Goal: Task Accomplishment & Management: Complete application form

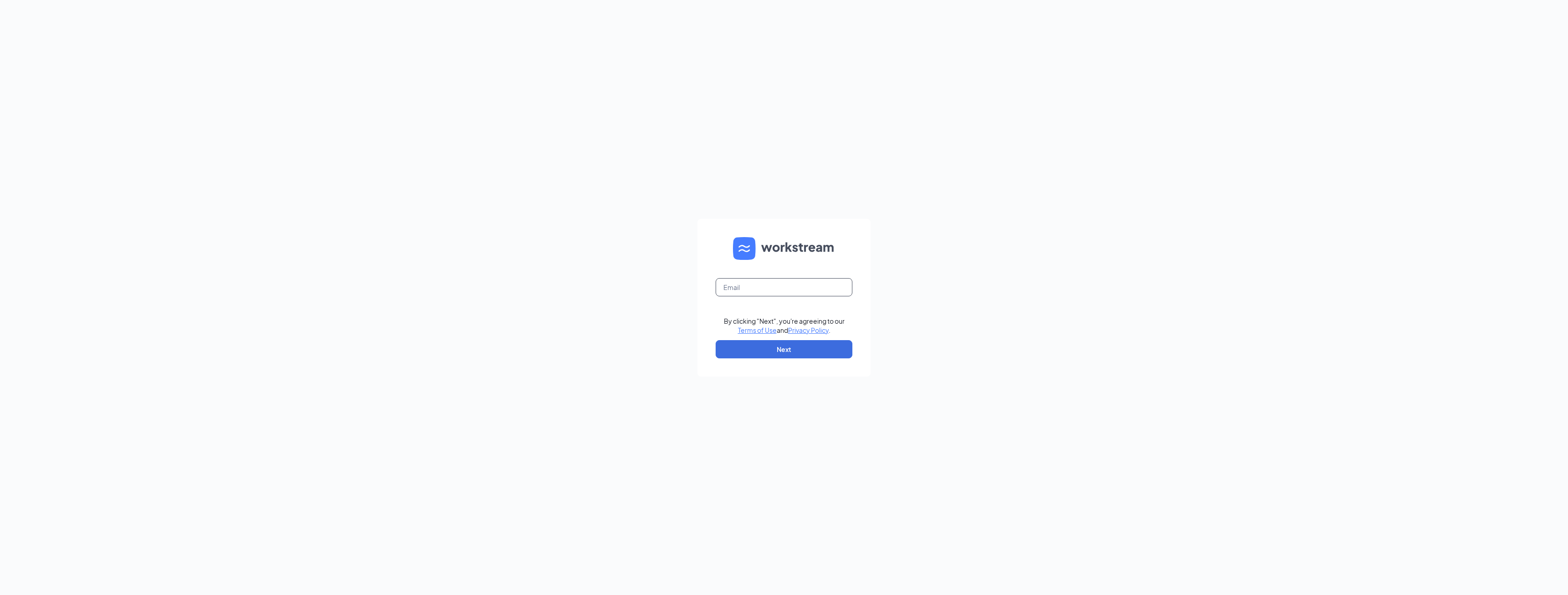
click at [783, 282] on input "text" at bounding box center [784, 287] width 137 height 19
type input "zack@mphdining.com"
click at [787, 347] on button "Next" at bounding box center [784, 349] width 137 height 19
click at [786, 348] on button "Sign In" at bounding box center [784, 350] width 137 height 19
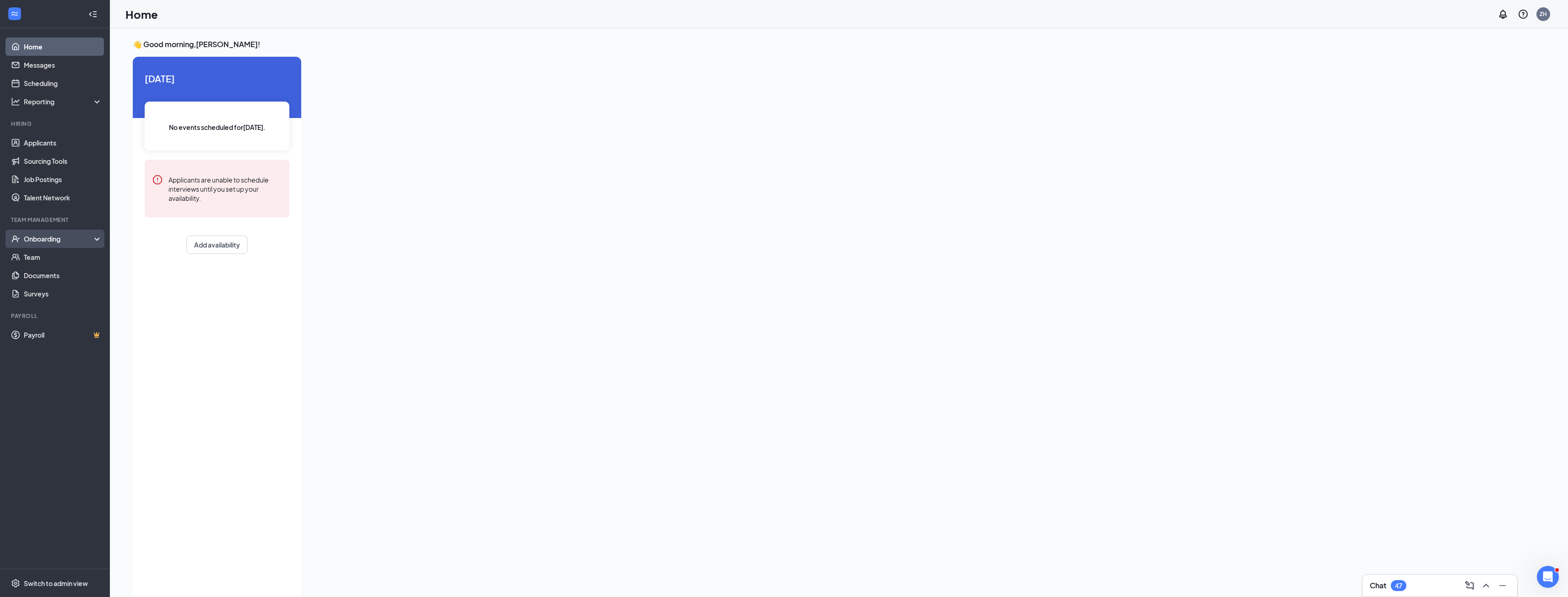
click at [48, 234] on div "Onboarding" at bounding box center [55, 239] width 110 height 19
click at [49, 257] on link "Overview" at bounding box center [63, 257] width 78 height 19
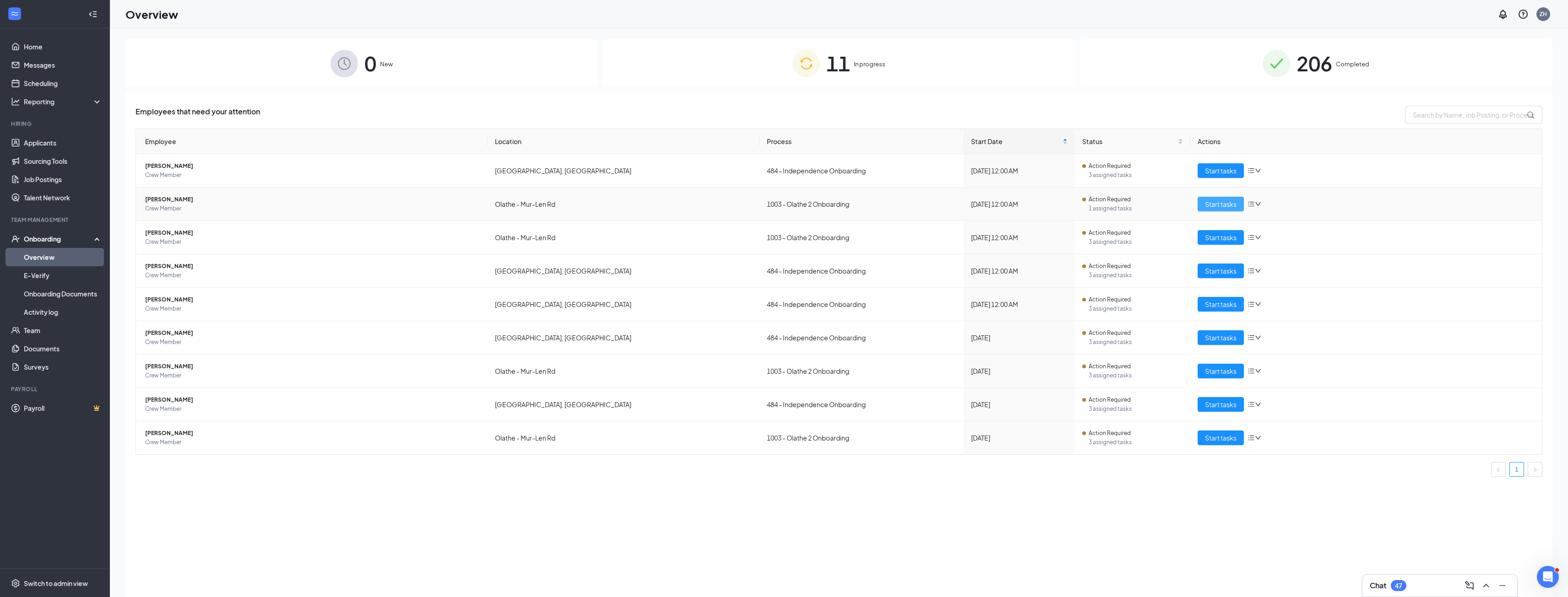
click at [1224, 203] on span "Start tasks" at bounding box center [1221, 203] width 32 height 10
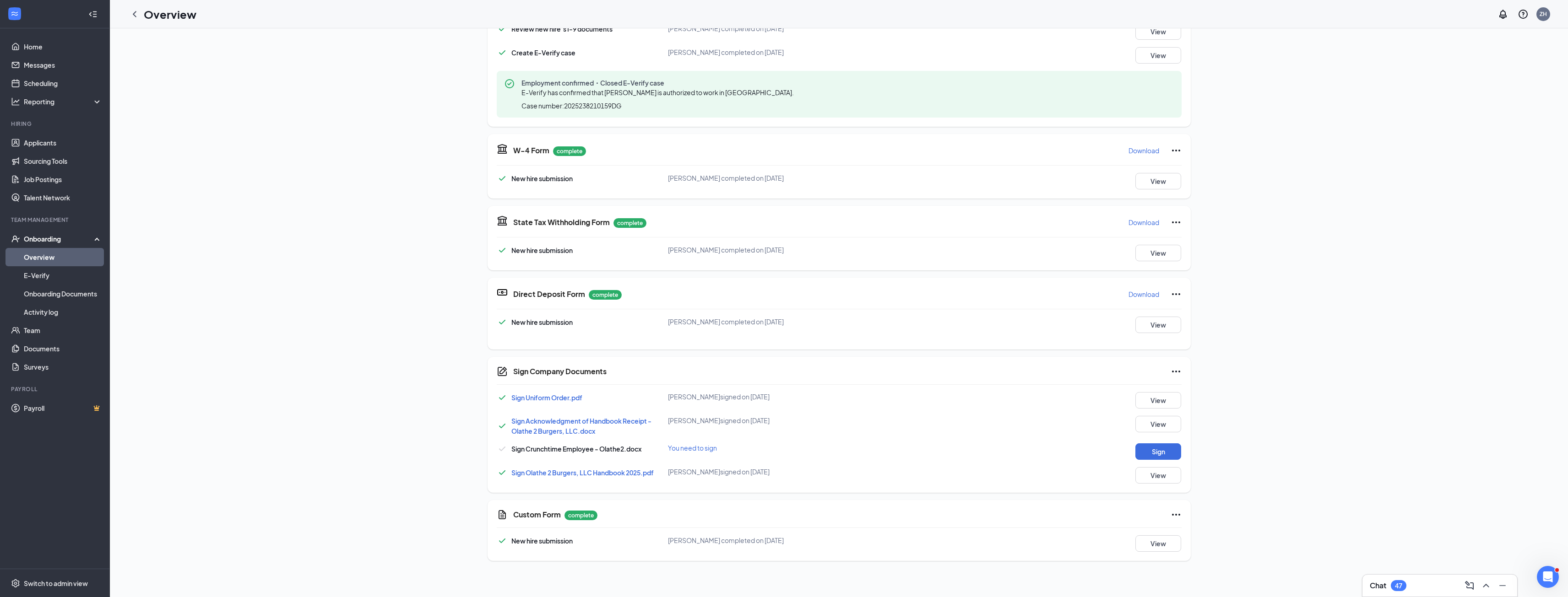
scroll to position [332, 0]
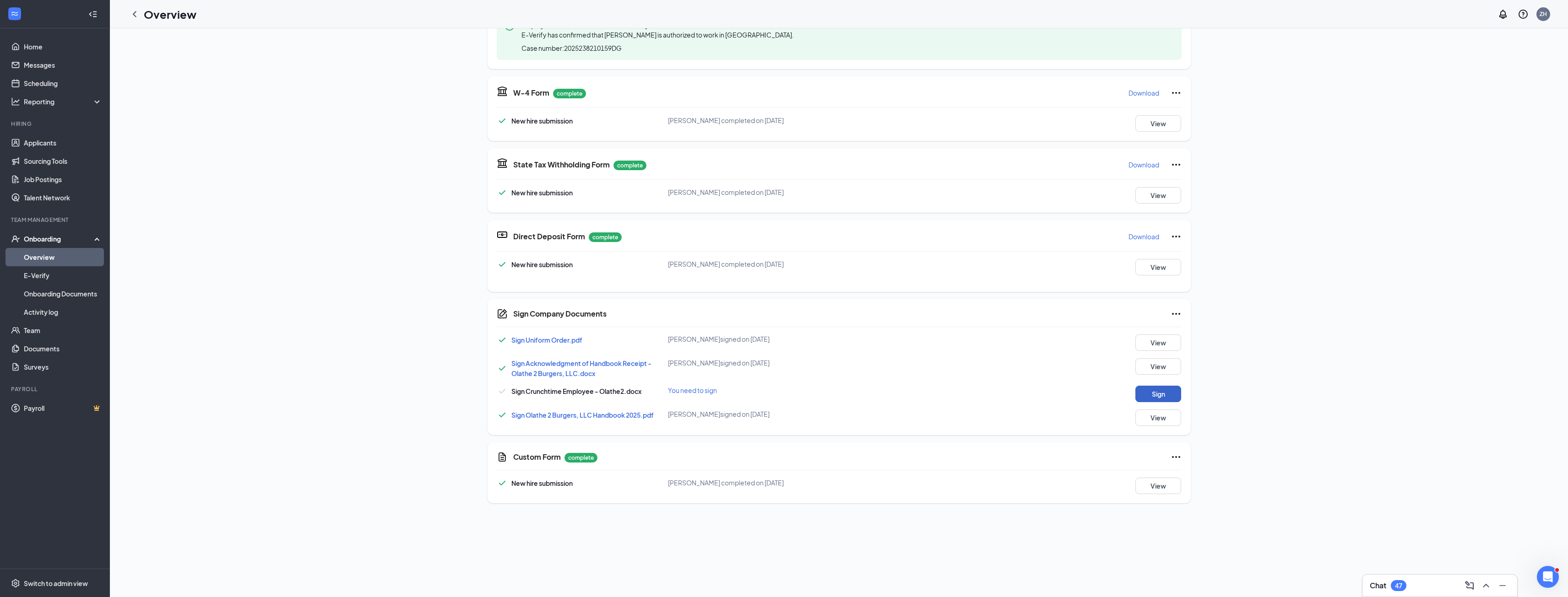
click at [1161, 396] on button "Sign" at bounding box center [1158, 394] width 46 height 17
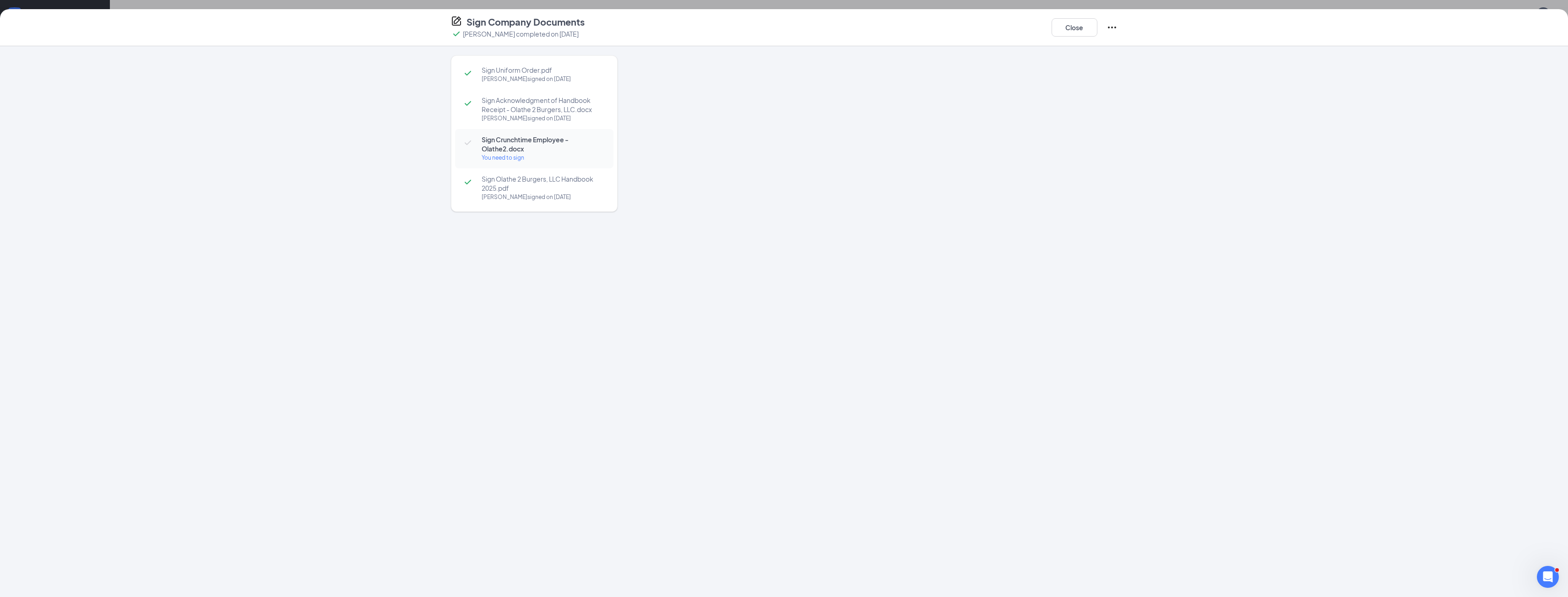
scroll to position [329, 0]
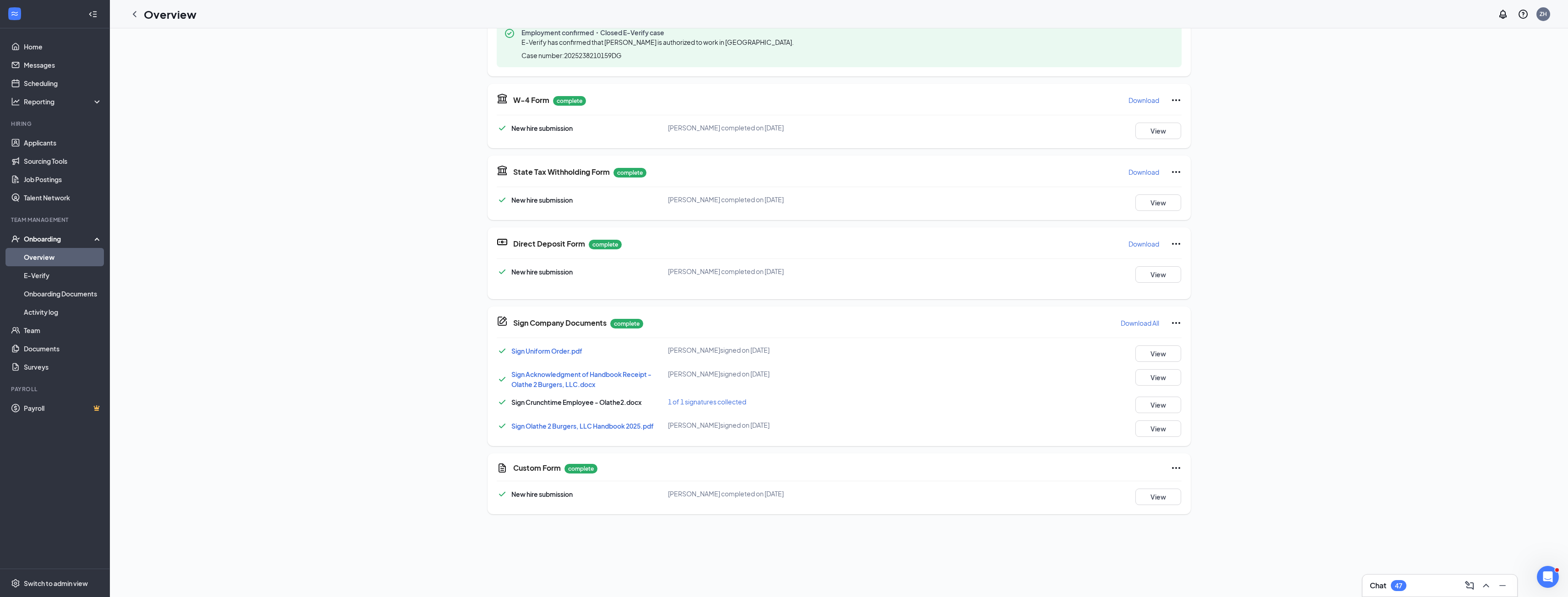
click at [1261, 367] on div "RD [PERSON_NAME] Crew Member · Olathe - Mur-Len Rd [EMAIL_ADDRESS][DOMAIN_NAME]…" at bounding box center [838, 112] width 1427 height 803
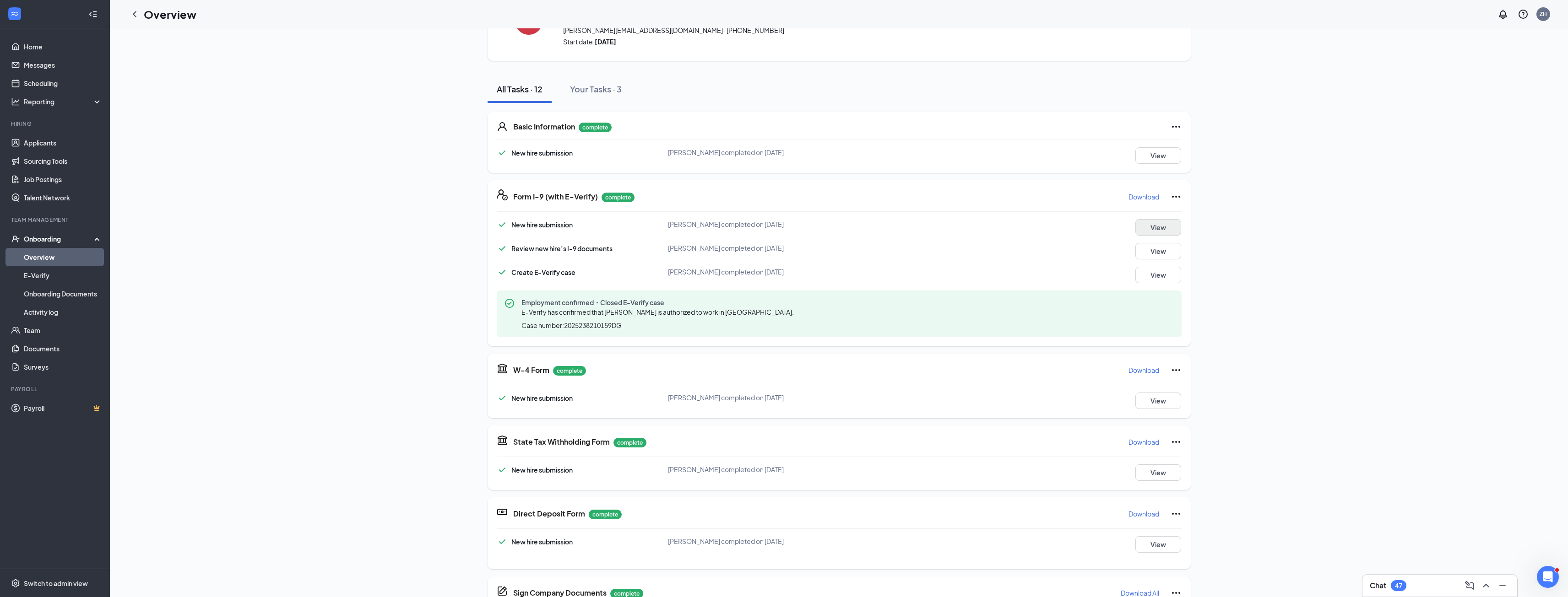
scroll to position [0, 0]
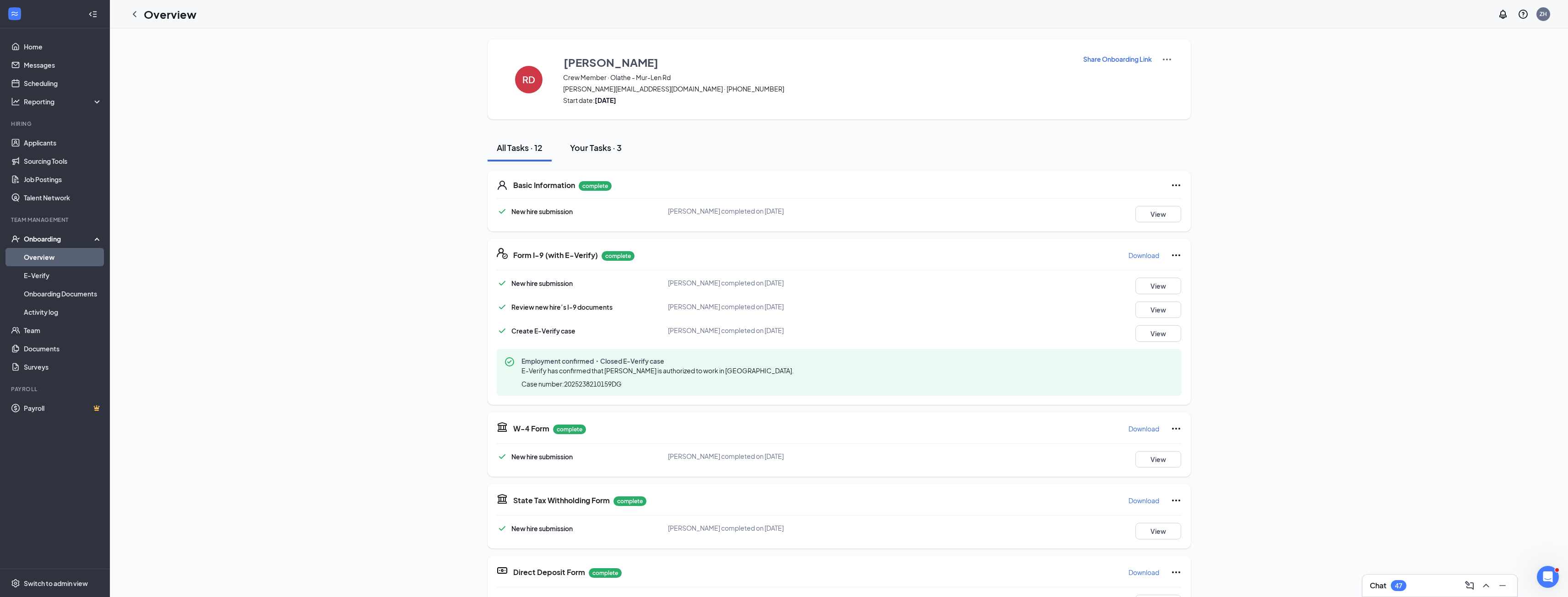
click at [594, 149] on div "Your Tasks · 3" at bounding box center [596, 147] width 52 height 12
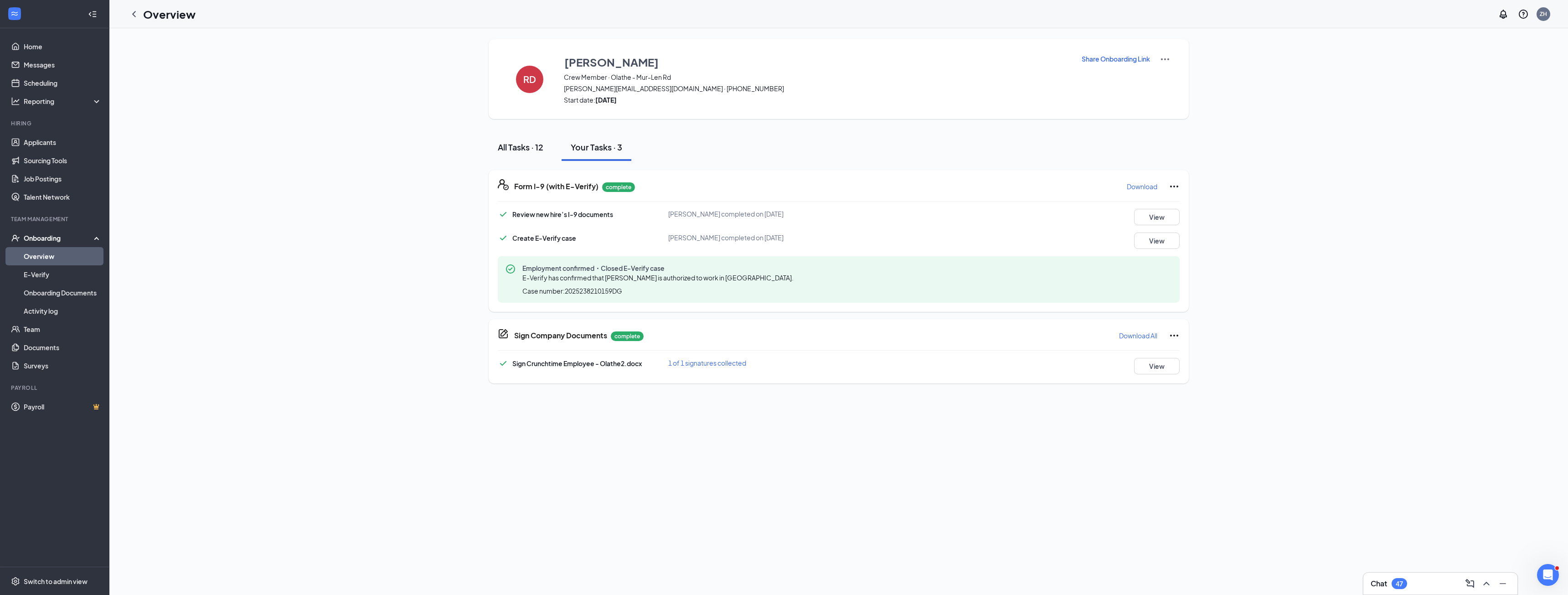
click at [525, 143] on div "All Tasks · 12" at bounding box center [520, 147] width 46 height 12
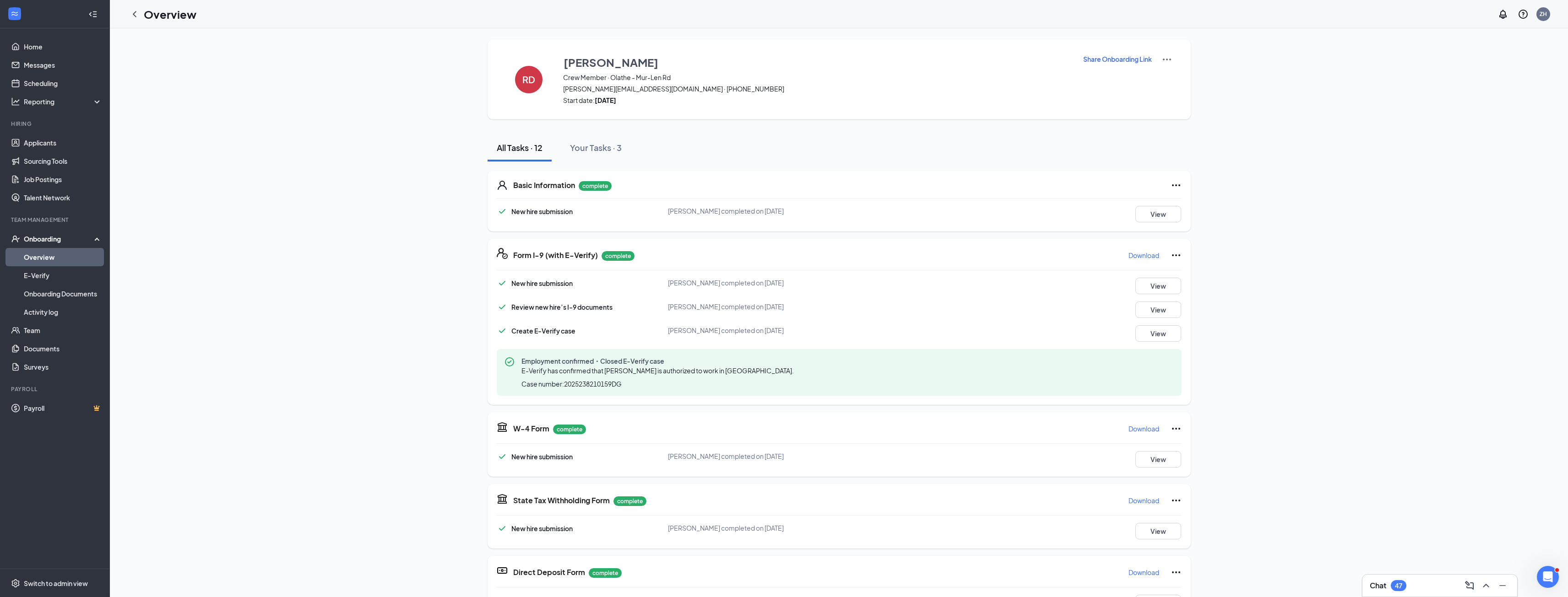
click at [132, 12] on icon "ChevronLeft" at bounding box center [134, 14] width 11 height 11
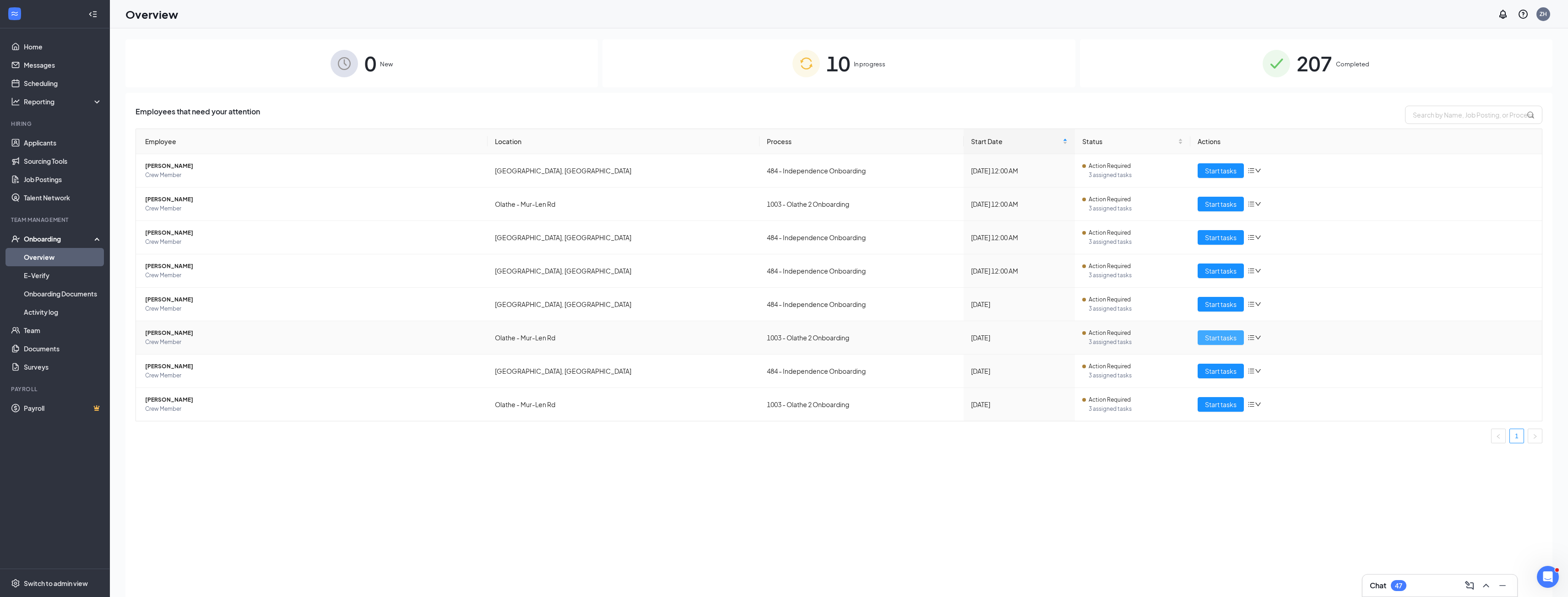
click at [1223, 338] on span "Start tasks" at bounding box center [1221, 337] width 32 height 10
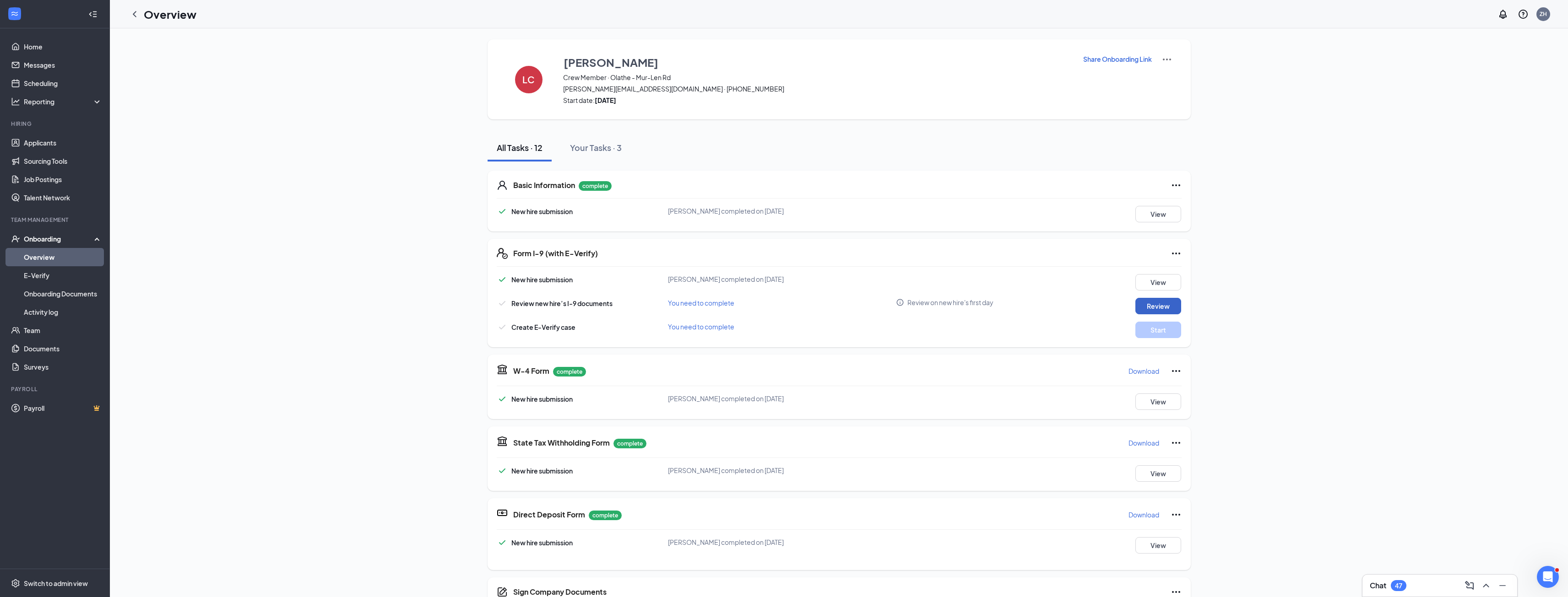
click at [1153, 307] on button "Review" at bounding box center [1158, 306] width 46 height 17
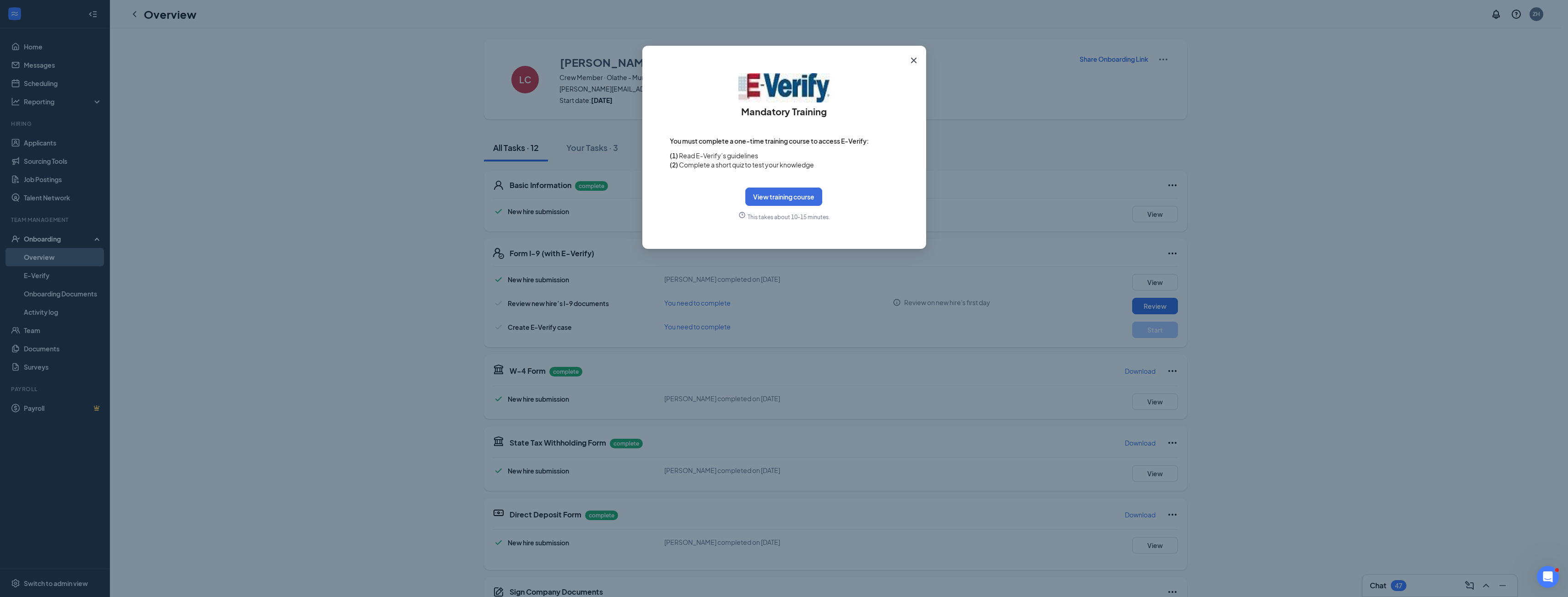
click at [912, 56] on icon "Cross" at bounding box center [914, 60] width 11 height 11
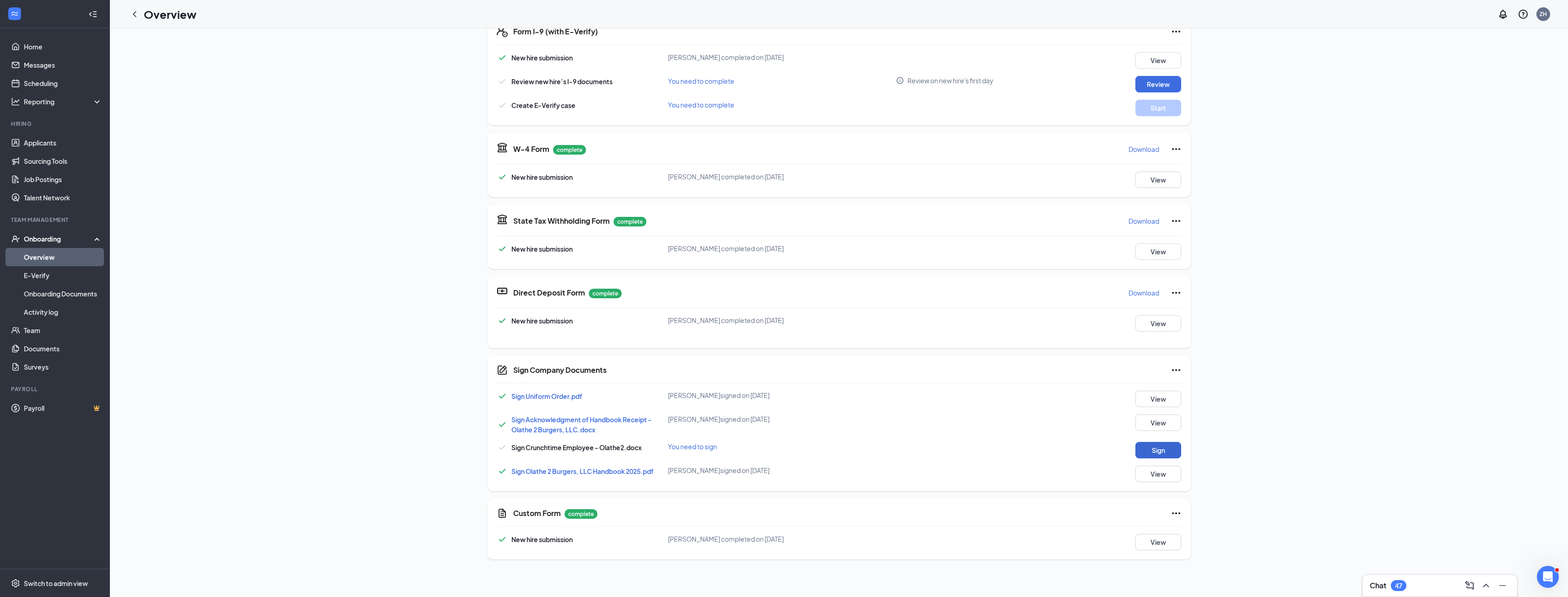
scroll to position [229, 0]
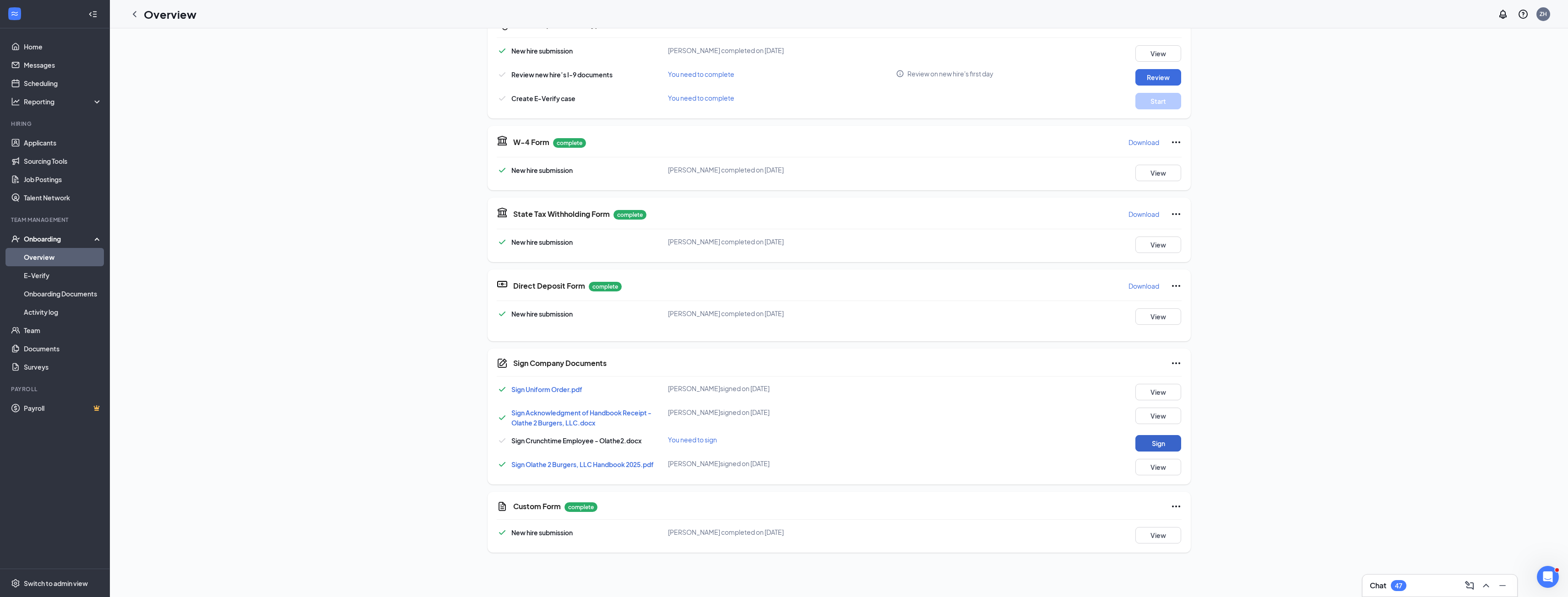
click at [1153, 441] on button "Sign" at bounding box center [1158, 443] width 46 height 17
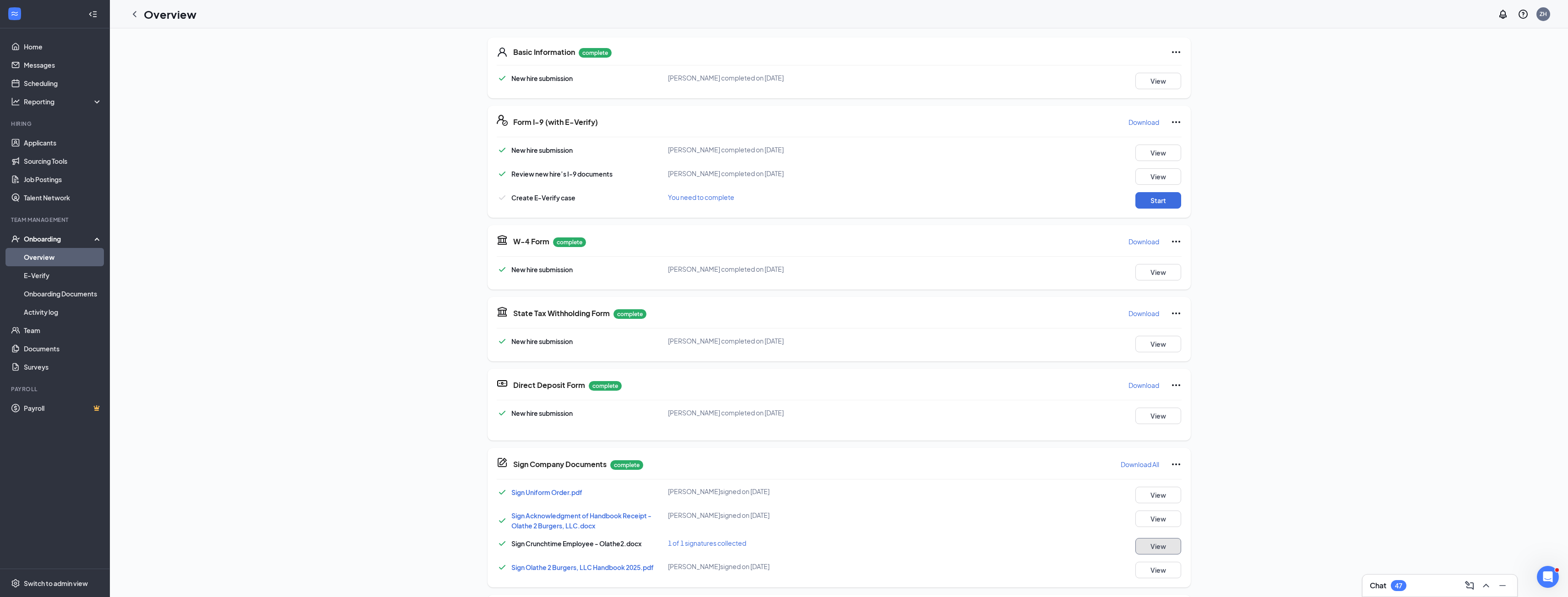
scroll to position [46, 0]
